Goal: Check status: Check status

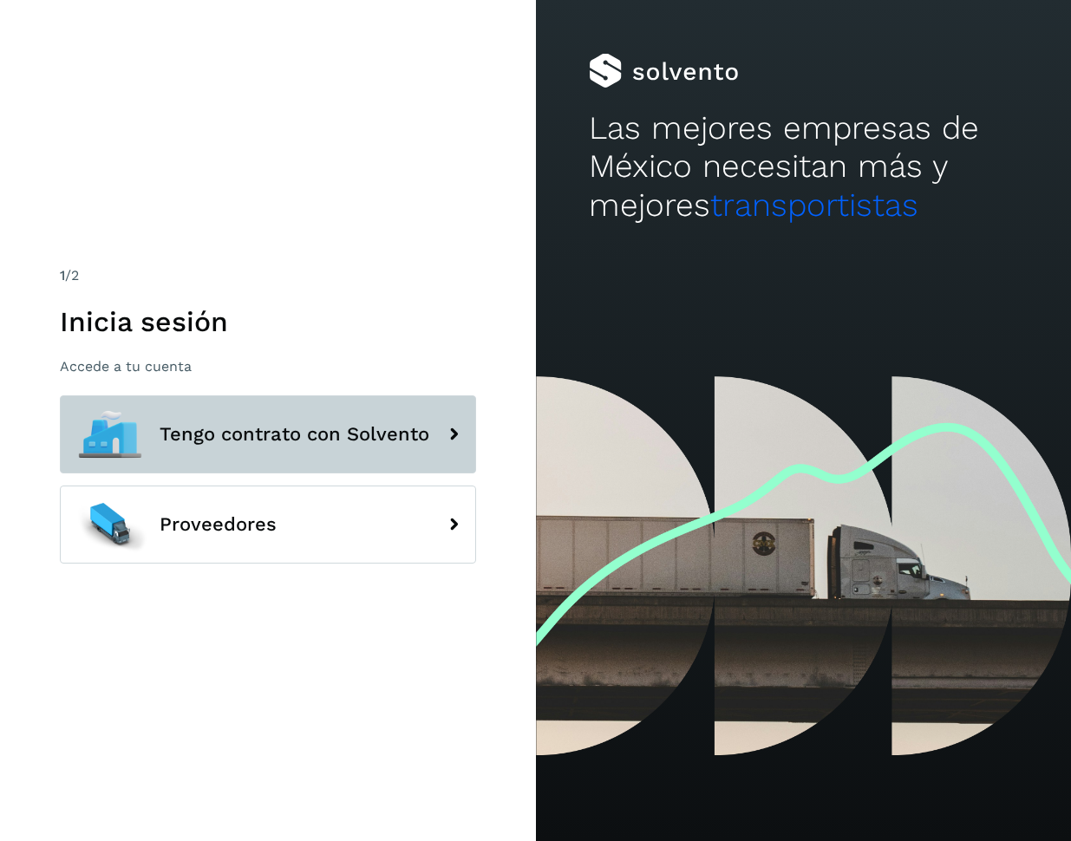
click at [289, 413] on button "Tengo contrato con Solvento" at bounding box center [268, 434] width 416 height 78
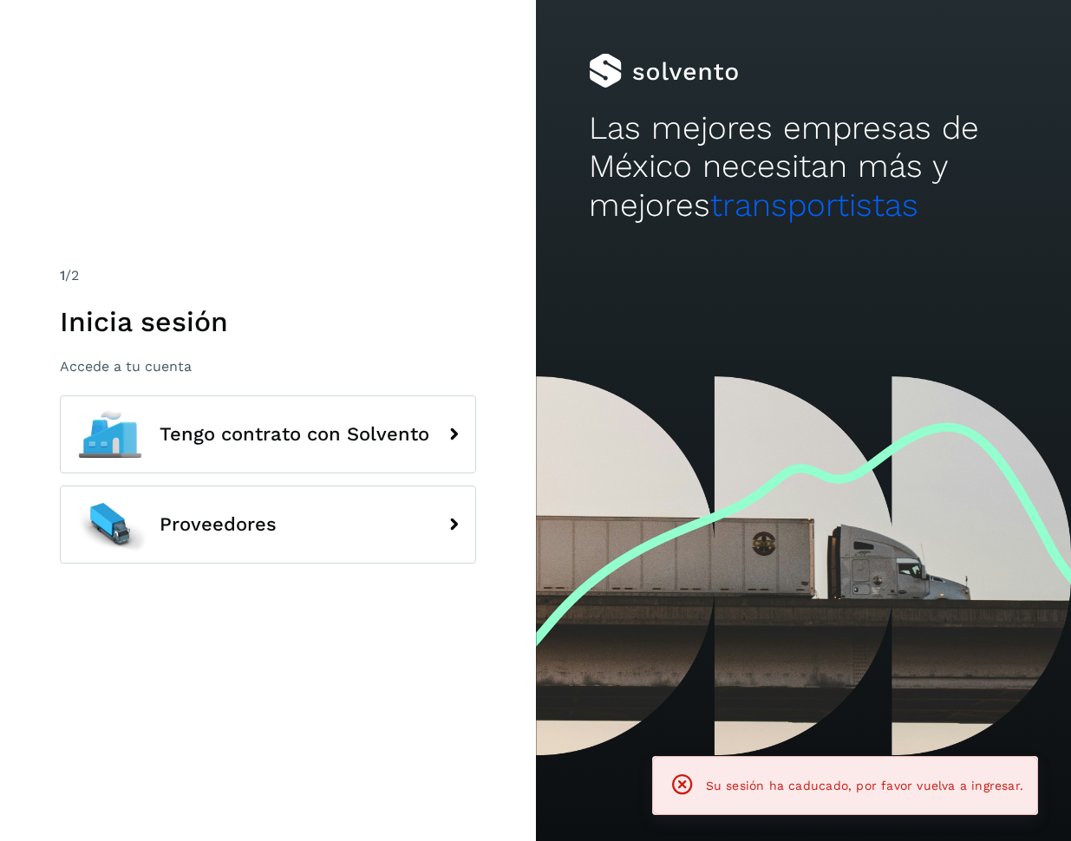
click at [332, 709] on div "1 /2 Inicia sesión Accede a tu cuenta Tengo contrato con Solvento Proveedores" at bounding box center [268, 420] width 536 height 841
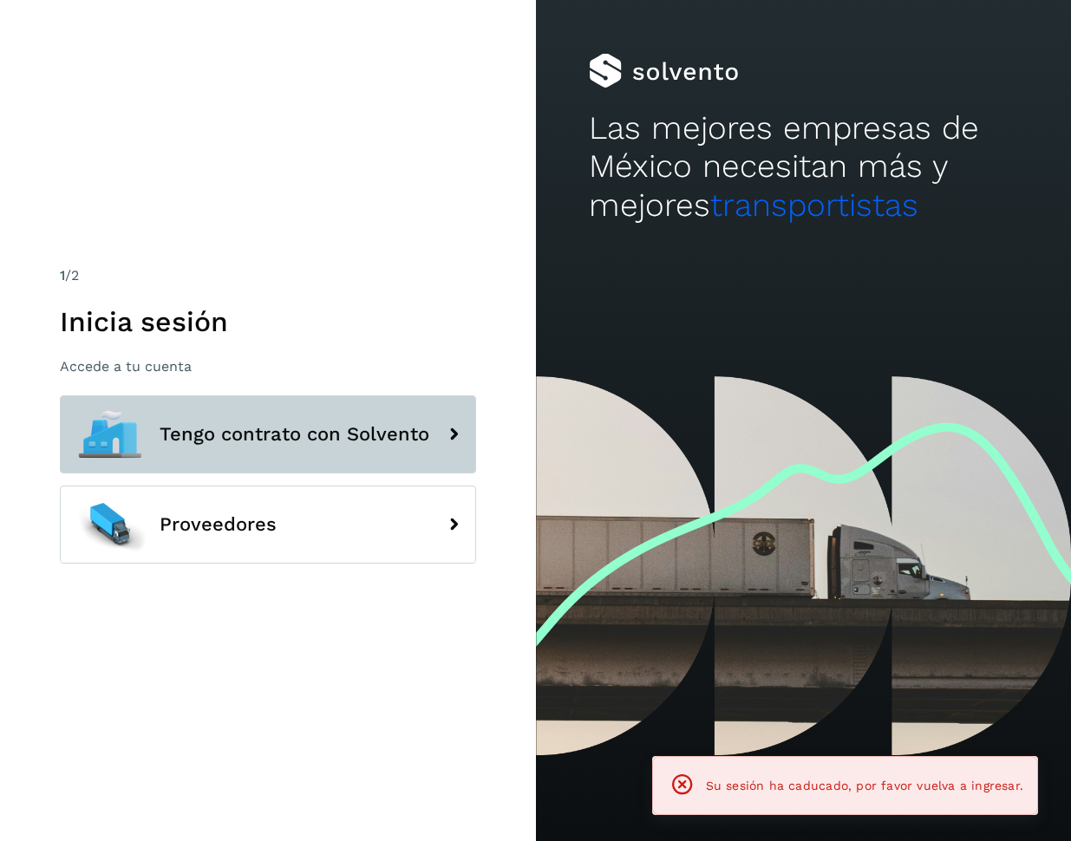
click at [298, 466] on button "Tengo contrato con Solvento" at bounding box center [268, 434] width 416 height 78
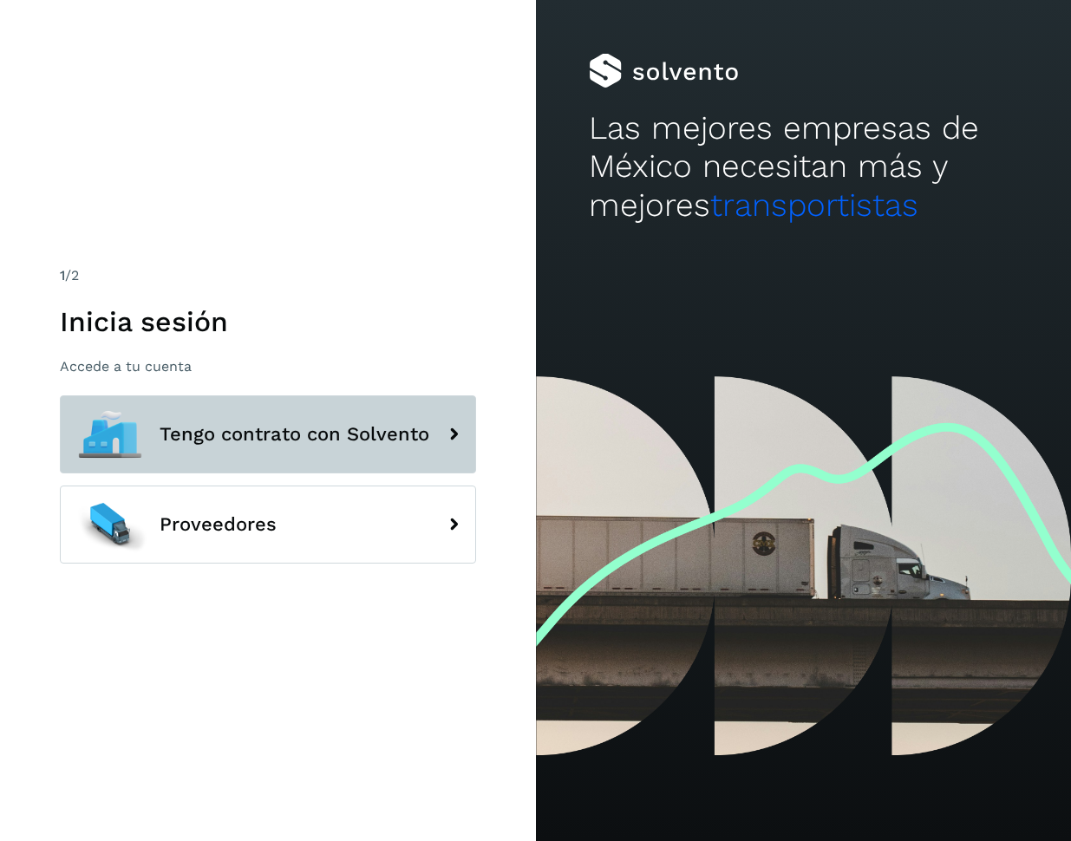
click at [241, 410] on button "Tengo contrato con Solvento" at bounding box center [268, 434] width 416 height 78
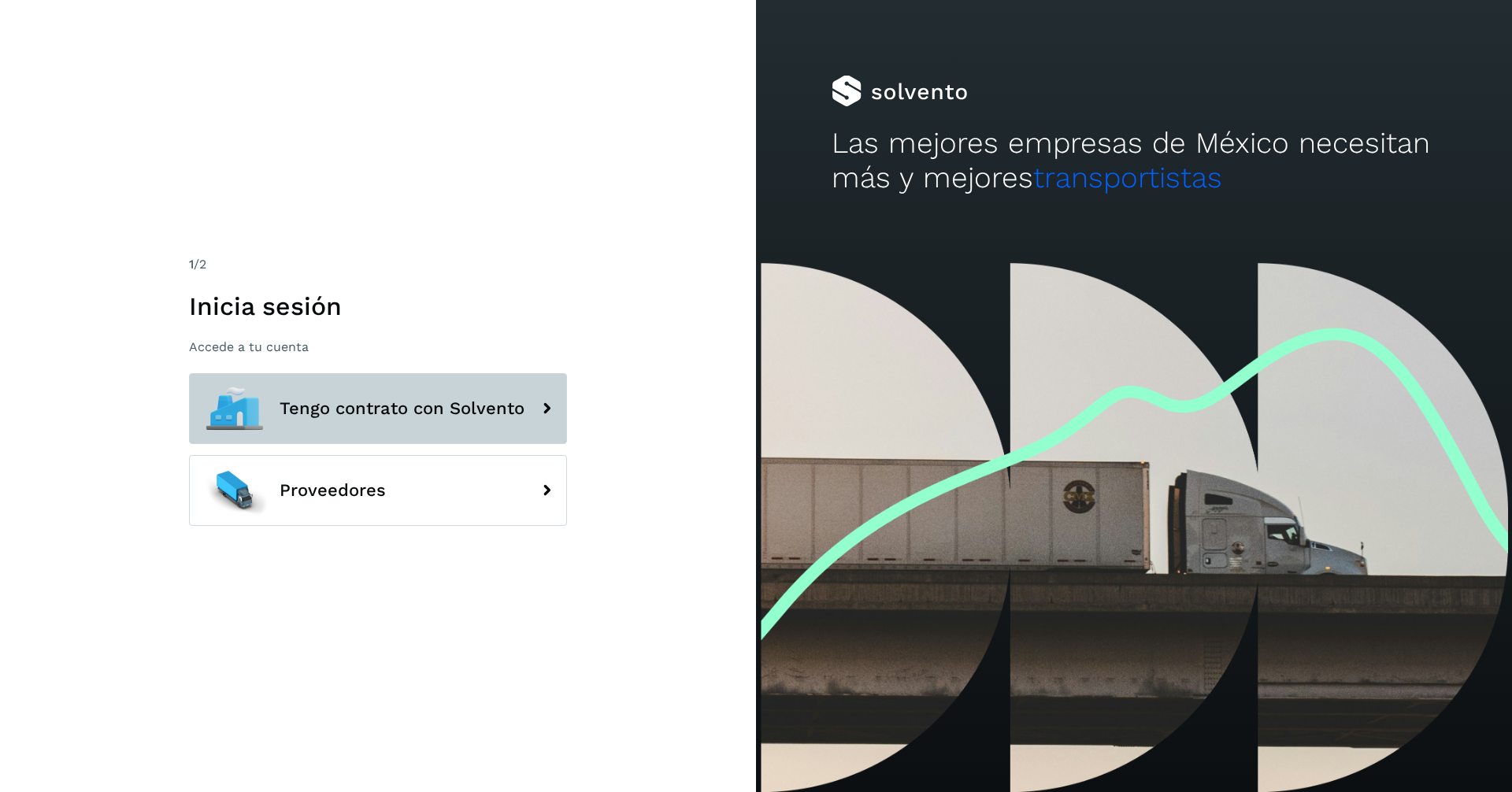
click at [450, 406] on span "Tengo contrato con Solvento" at bounding box center [402, 409] width 245 height 19
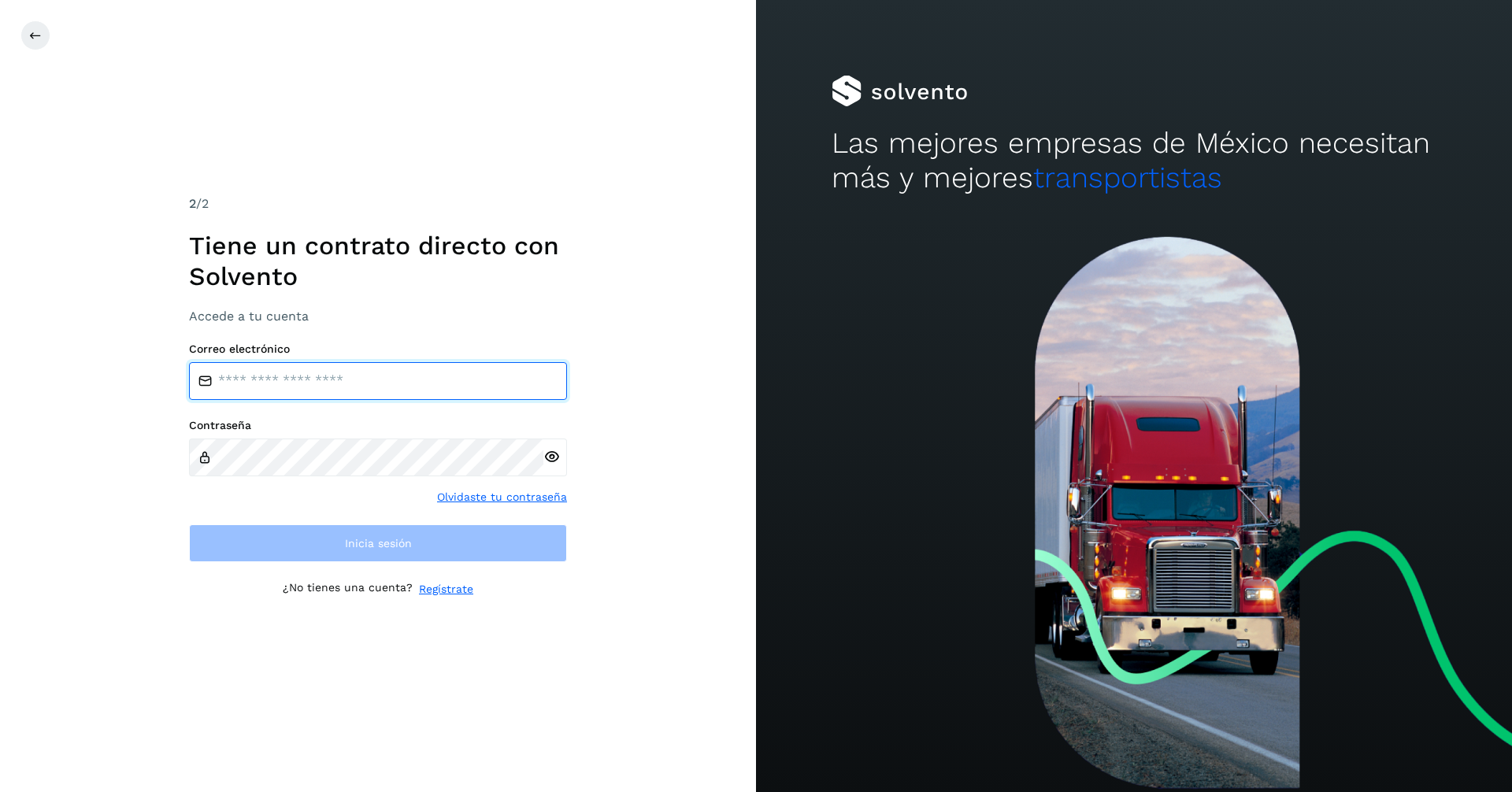
type input "**********"
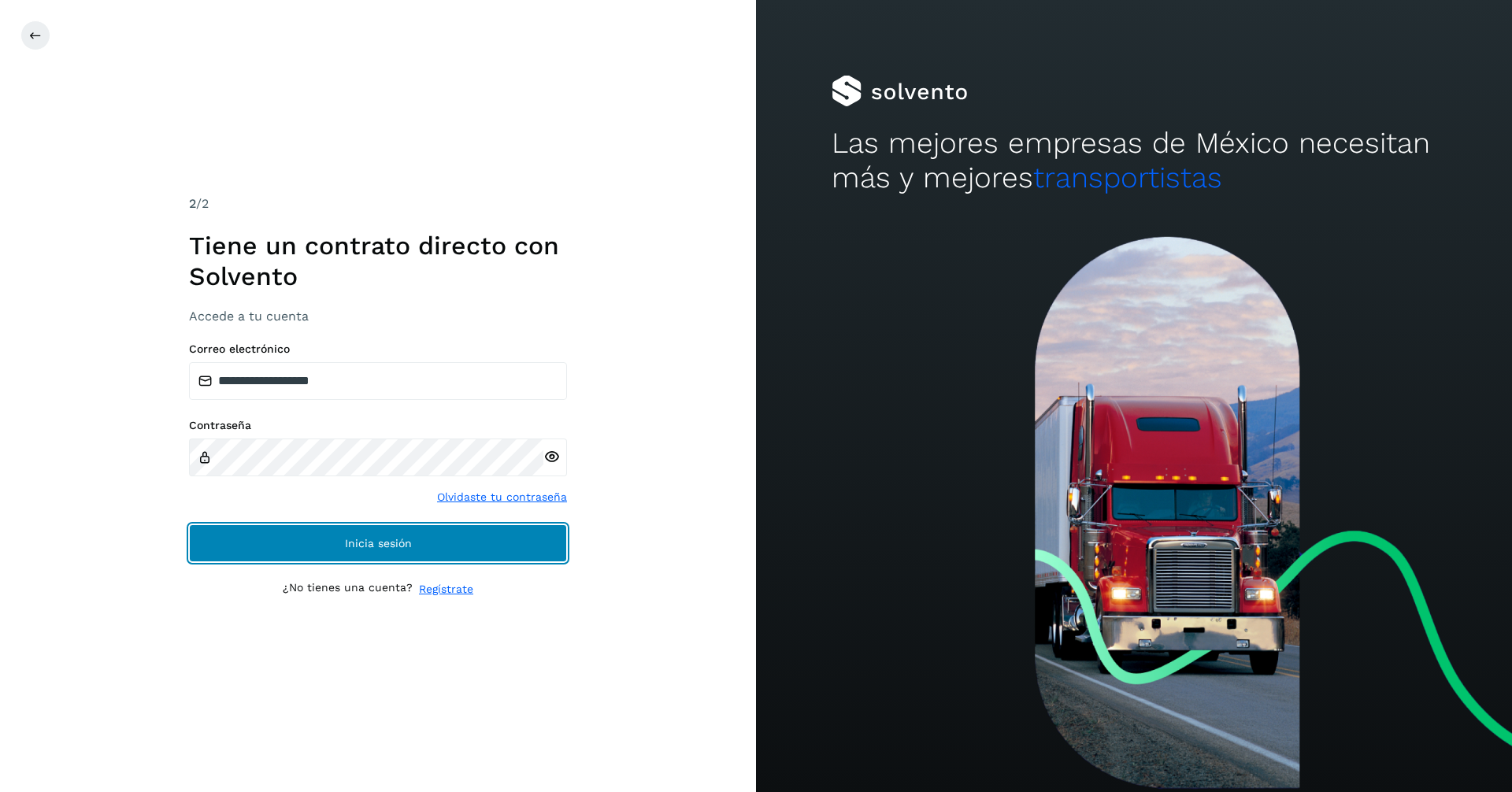
click at [398, 530] on button "Inicia sesión" at bounding box center [378, 544] width 378 height 38
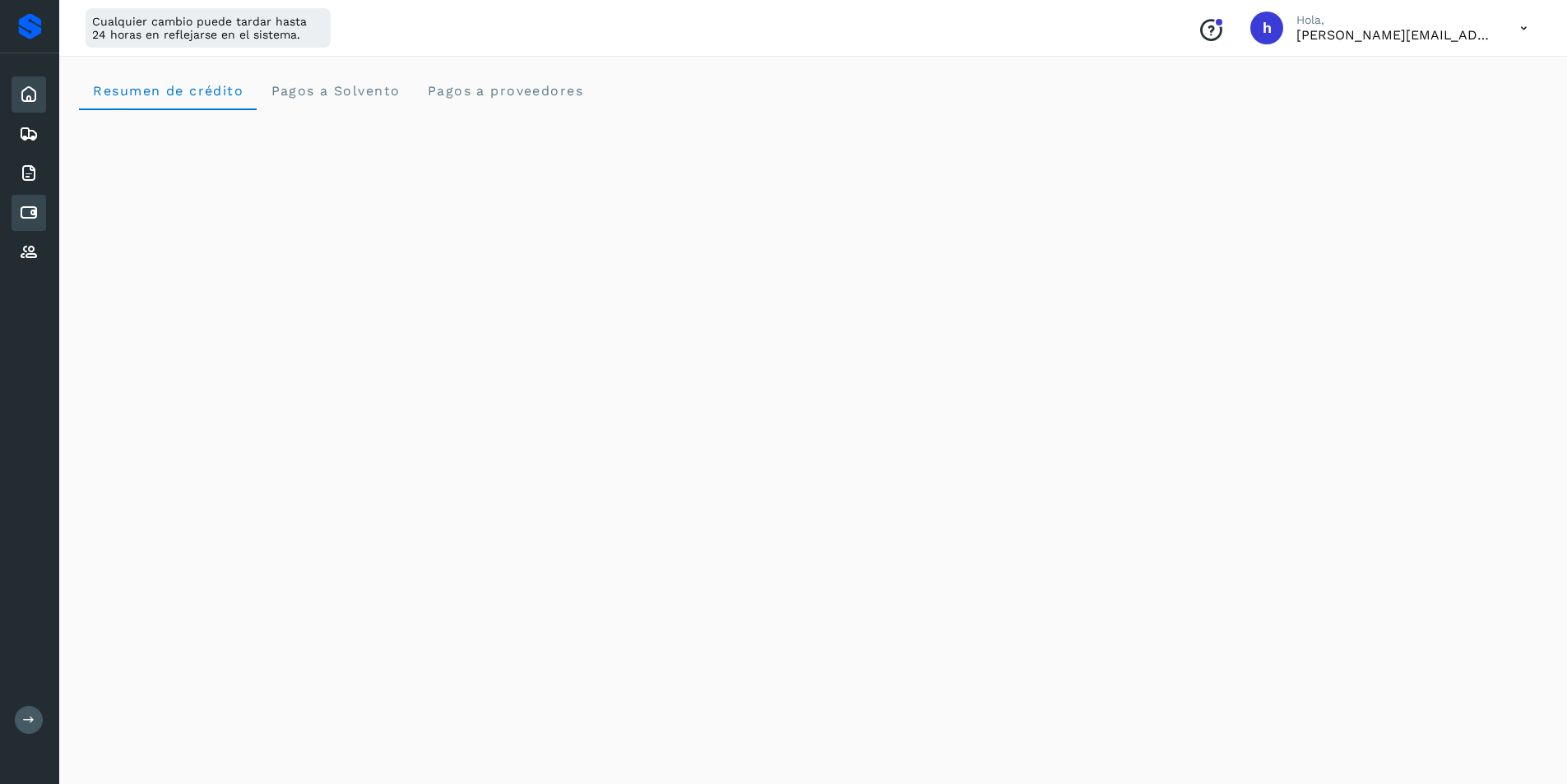
click at [34, 200] on div "Cuentas por pagar" at bounding box center [28, 213] width 34 height 36
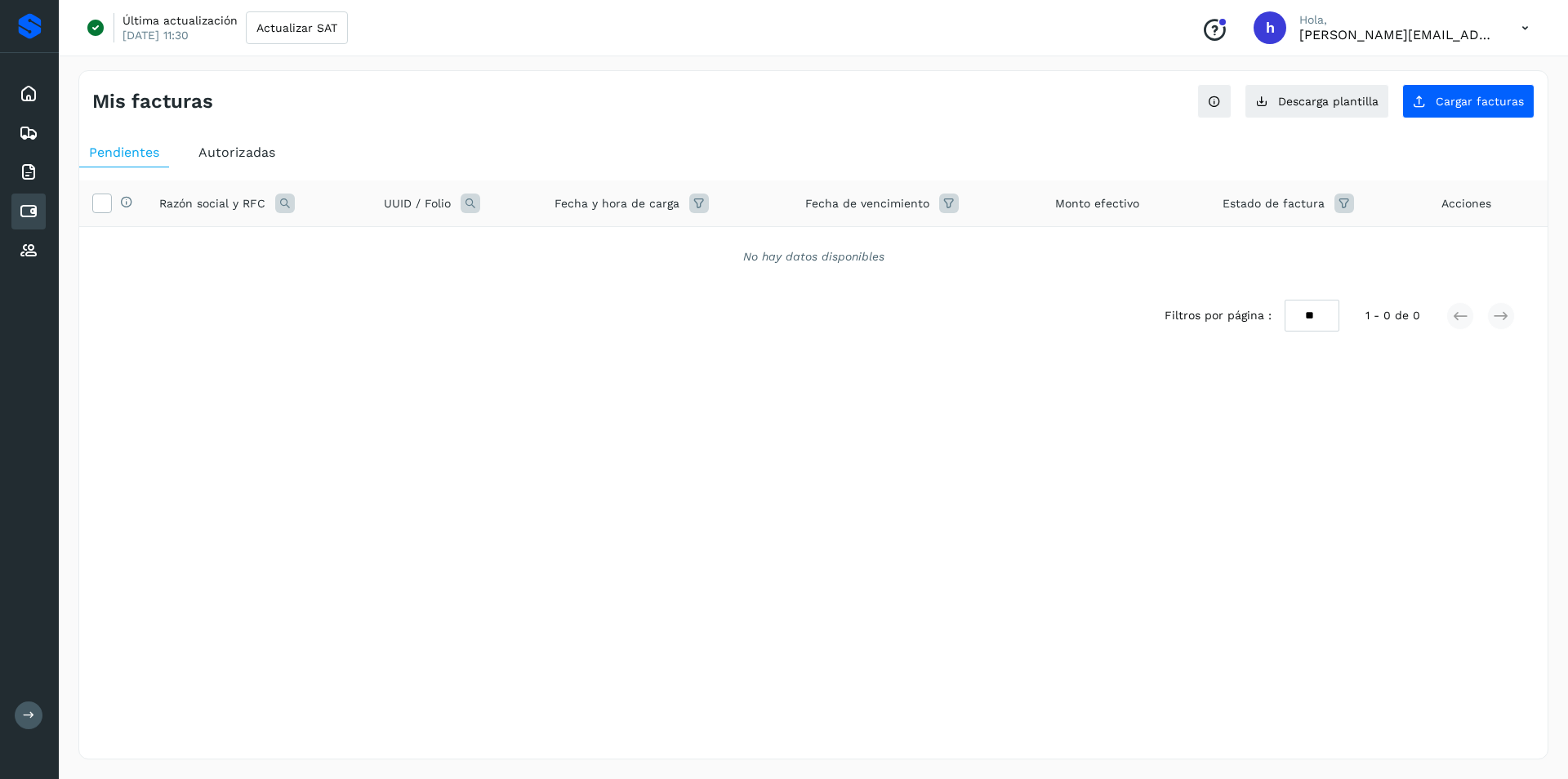
click at [212, 148] on span "Autorizadas" at bounding box center [237, 153] width 77 height 15
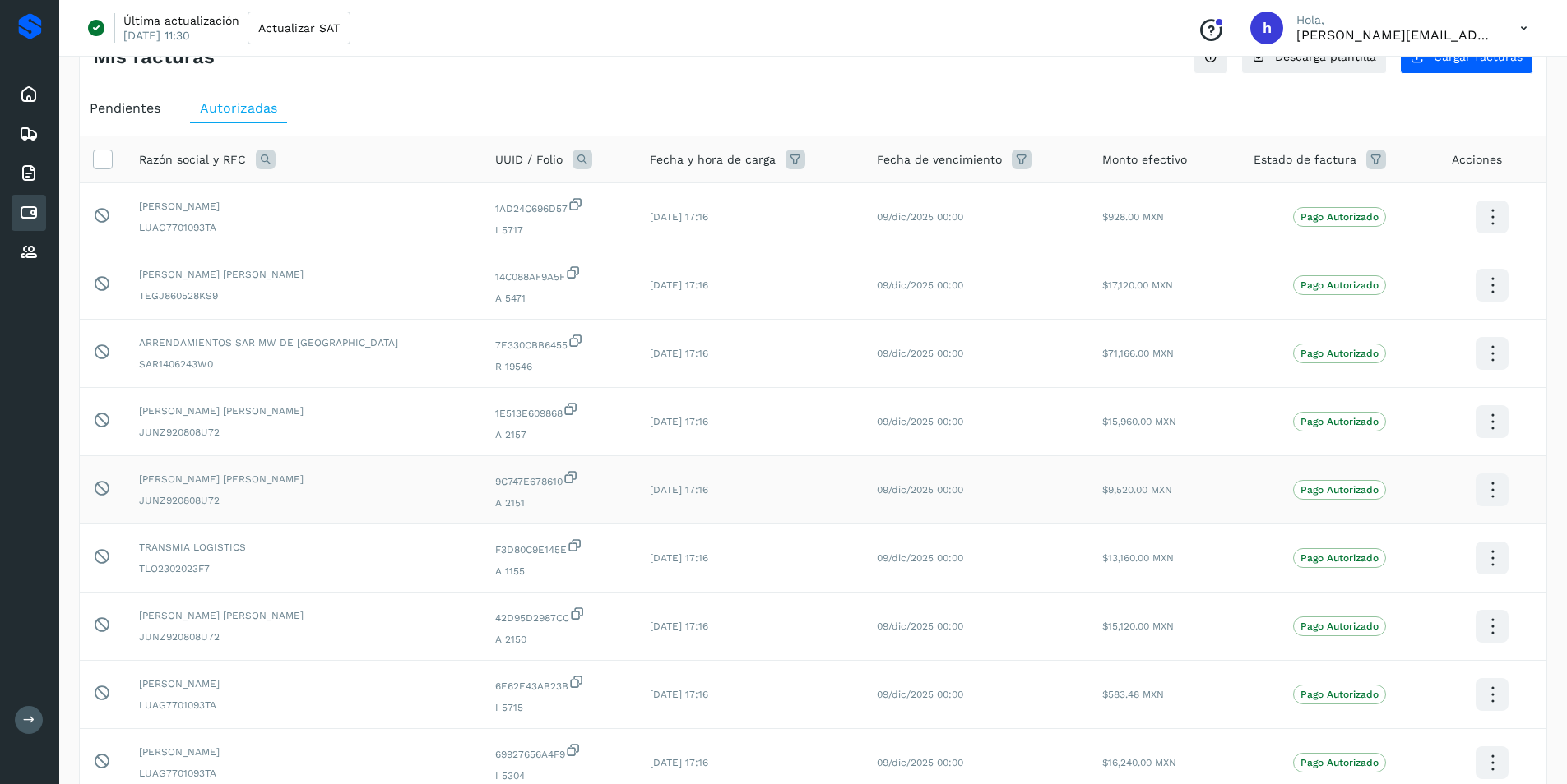
scroll to position [82, 0]
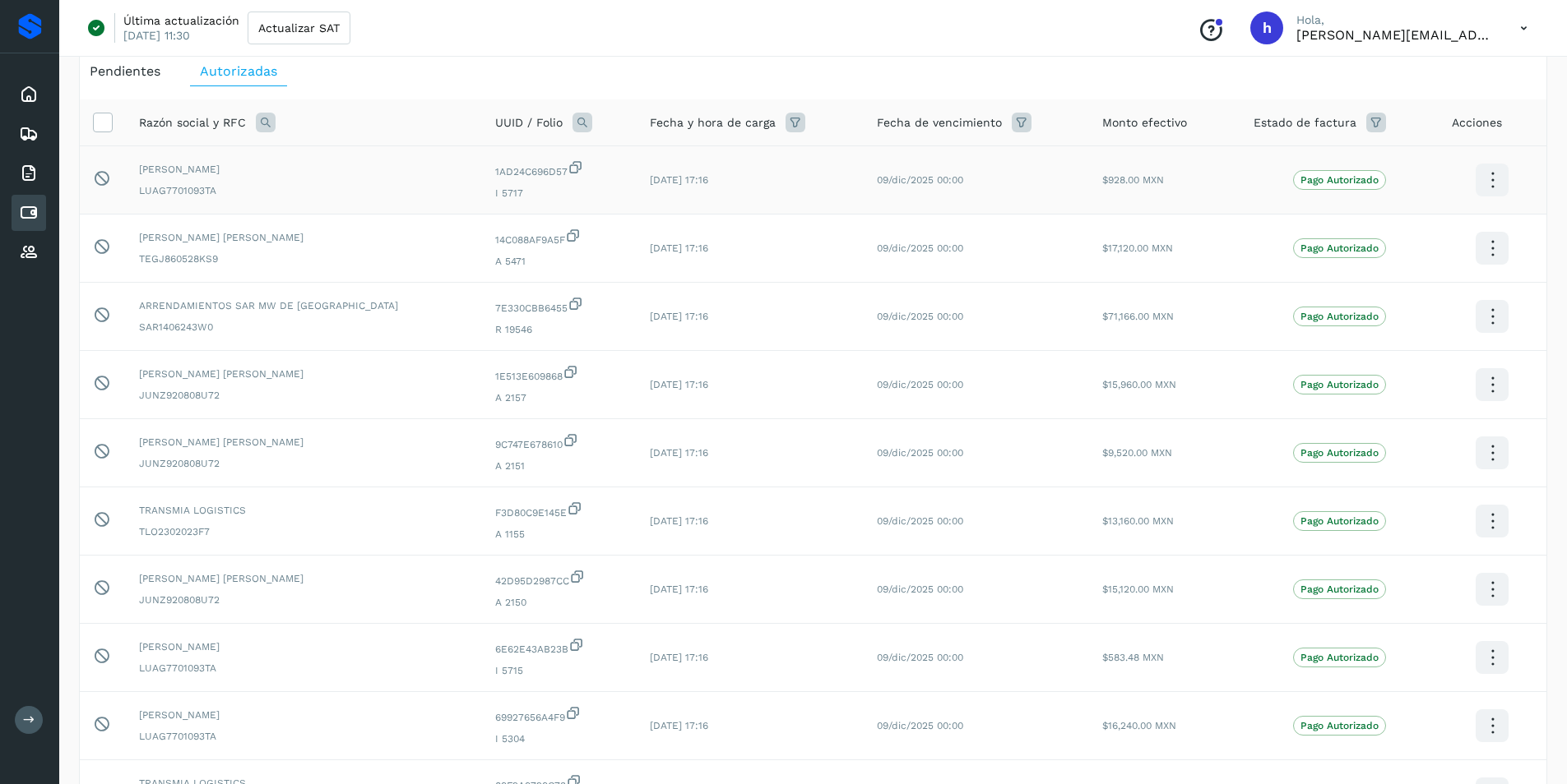
click at [1485, 181] on icon at bounding box center [1492, 180] width 39 height 39
click at [1038, 176] on div at bounding box center [784, 392] width 1567 height 784
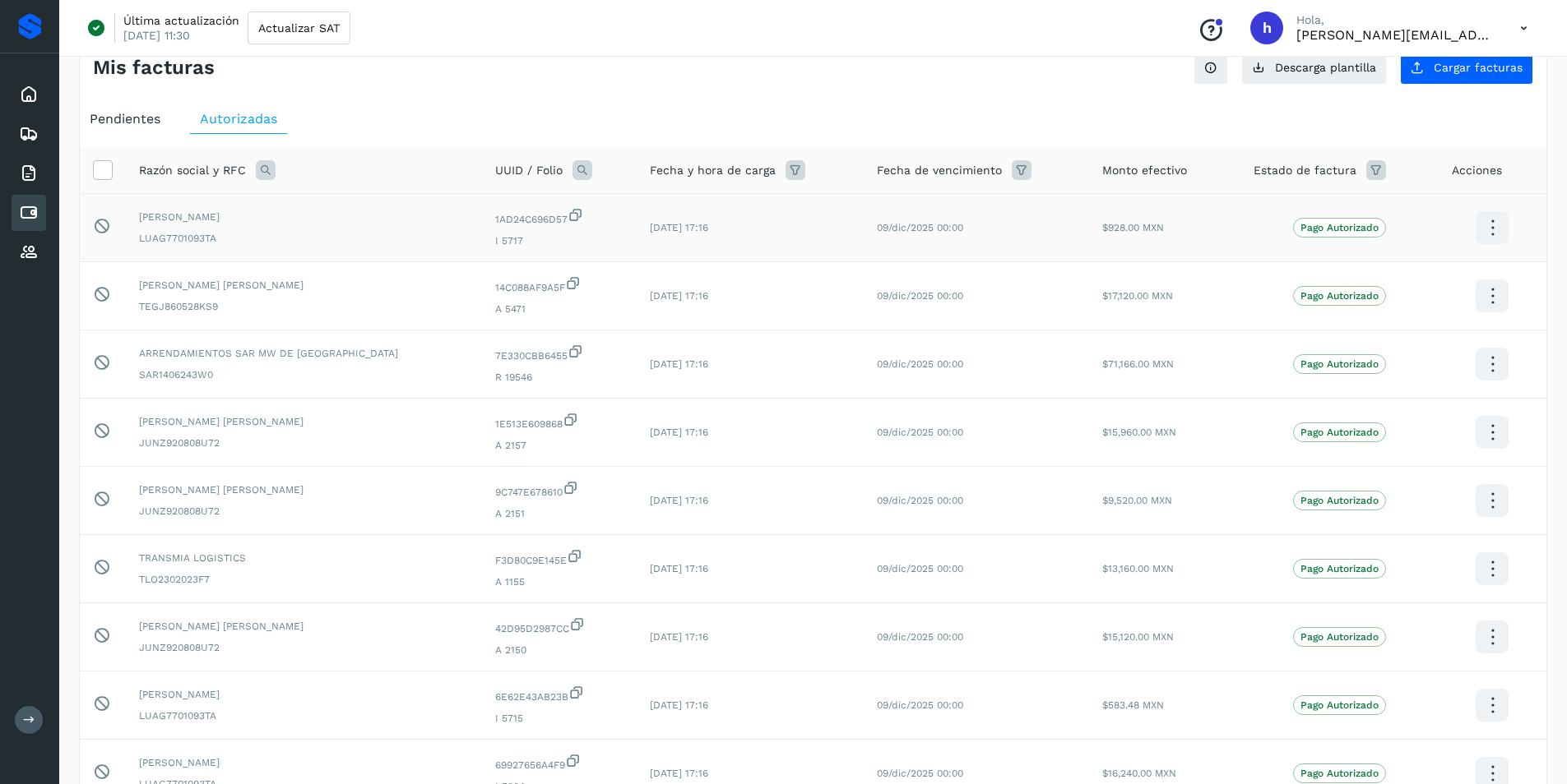
scroll to position [0, 0]
